Goal: Navigation & Orientation: Find specific page/section

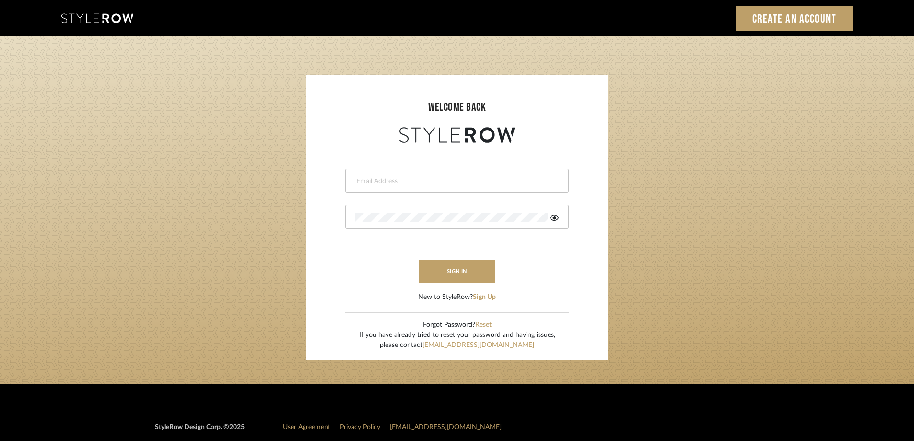
type input "[PERSON_NAME][EMAIL_ADDRESS][DOMAIN_NAME]"
click at [60, 157] on login-page "welcome back [PERSON_NAME][EMAIL_ADDRESS][DOMAIN_NAME] This field is required T…" at bounding box center [457, 209] width 914 height 347
click at [60, 157] on login-page "welcome back [PERSON_NAME][EMAIL_ADDRESS][DOMAIN_NAME] sign in New to StyleRow?…" at bounding box center [457, 209] width 914 height 347
click at [469, 272] on button "sign in" at bounding box center [457, 271] width 77 height 23
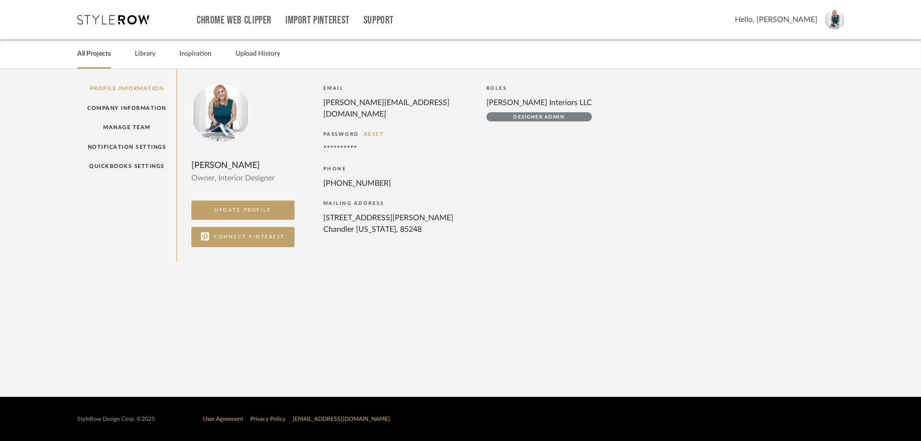
click at [100, 57] on link "All Projects" at bounding box center [94, 53] width 34 height 13
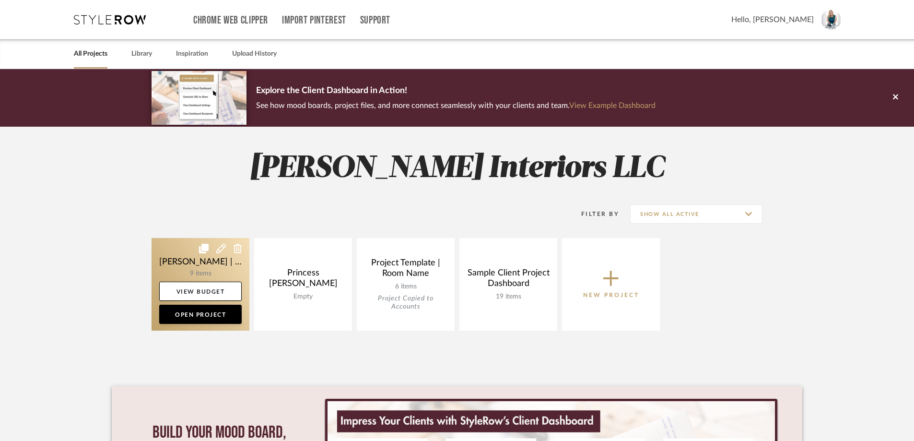
click at [206, 265] on link at bounding box center [201, 284] width 98 height 93
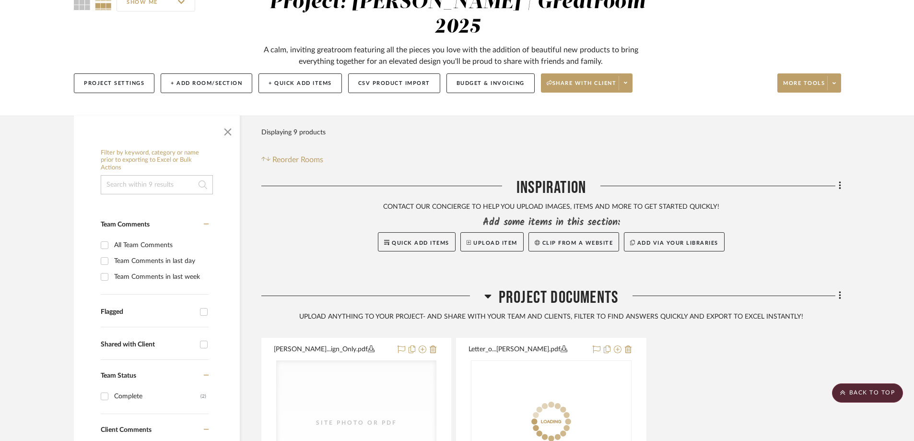
scroll to position [91, 0]
